Goal: Task Accomplishment & Management: Manage account settings

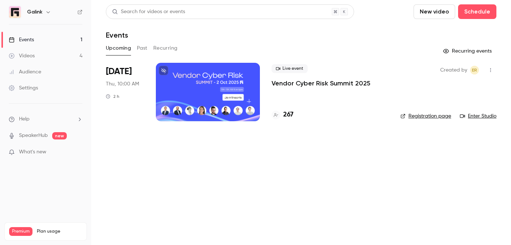
click at [198, 98] on div at bounding box center [208, 92] width 104 height 58
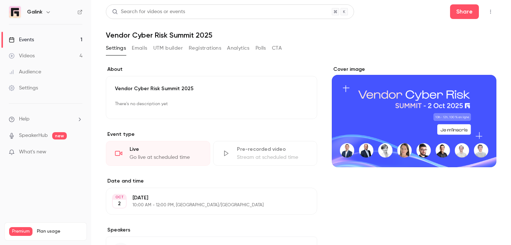
click at [39, 73] on div "Audience" at bounding box center [25, 71] width 32 height 7
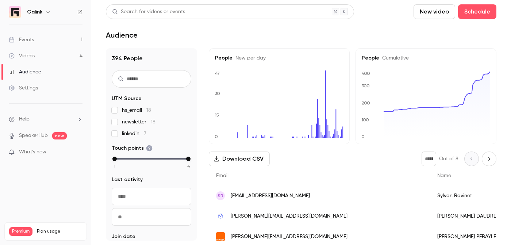
click at [40, 35] on link "Events 1" at bounding box center [45, 40] width 91 height 16
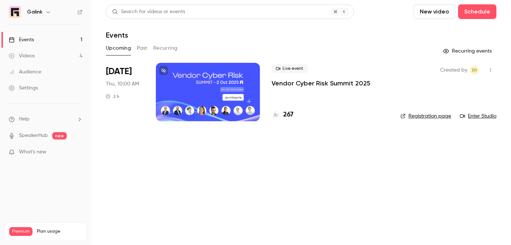
click at [290, 108] on div "Live event Vendor Cyber Risk Summit 2025 267" at bounding box center [330, 92] width 117 height 58
click at [303, 84] on p "Vendor Cyber Risk Summit 2025" at bounding box center [321, 83] width 99 height 9
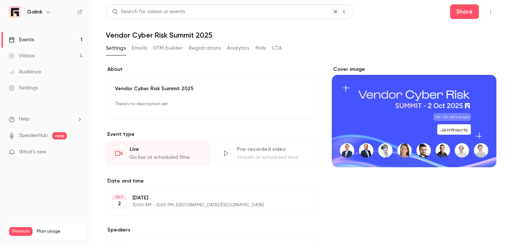
click at [212, 54] on div "Settings Emails UTM builder Registrations Analytics Polls CTA" at bounding box center [194, 49] width 176 height 15
click at [209, 50] on button "Registrations" at bounding box center [205, 48] width 32 height 12
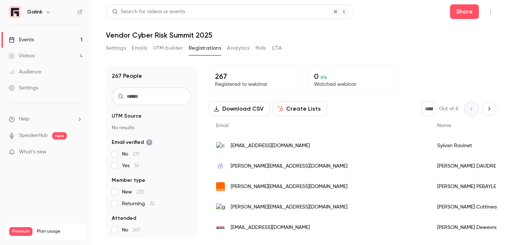
click at [147, 92] on input "text" at bounding box center [152, 97] width 80 height 18
type input "****"
